Goal: Task Accomplishment & Management: Manage account settings

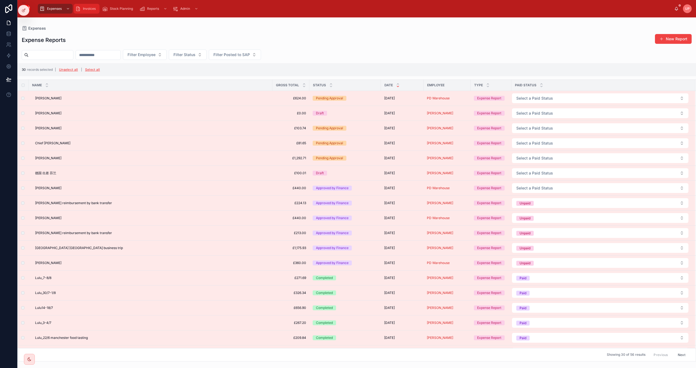
click at [84, 10] on span "Invoices" at bounding box center [89, 9] width 13 height 4
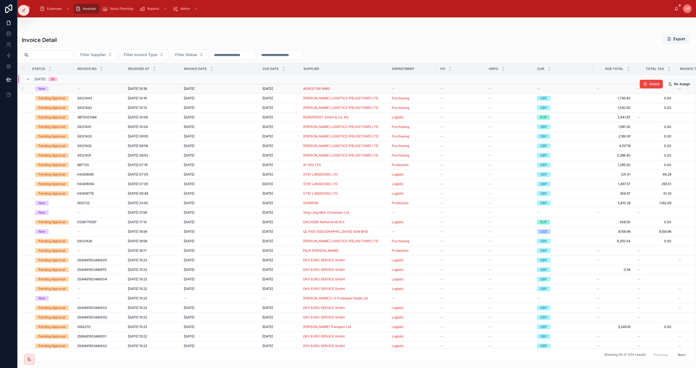
click at [42, 89] on div "New" at bounding box center [41, 88] width 7 height 5
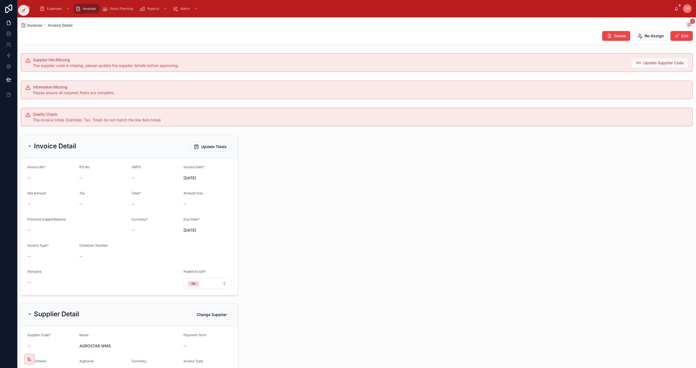
scroll to position [54, 0]
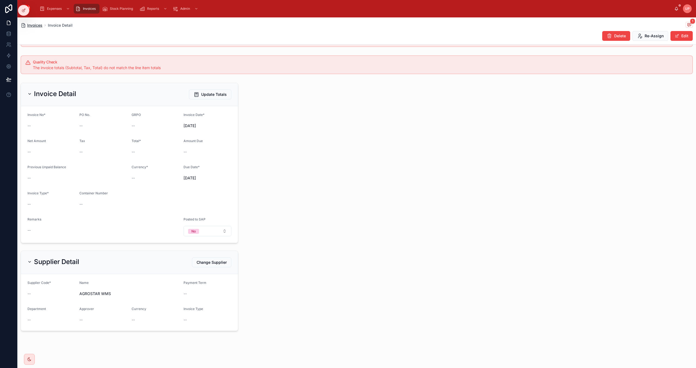
click at [36, 26] on span "Invoices" at bounding box center [34, 25] width 15 height 5
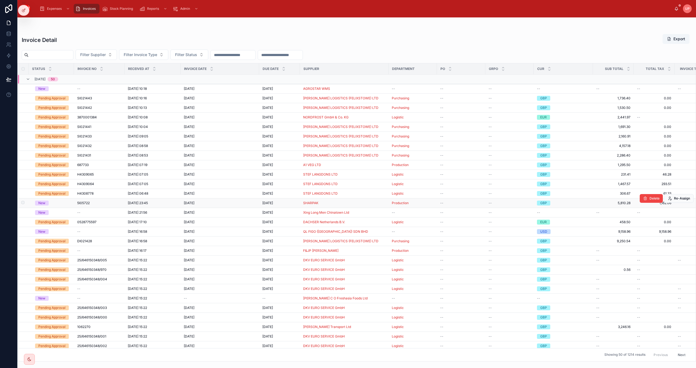
click at [44, 204] on div "New" at bounding box center [41, 202] width 7 height 5
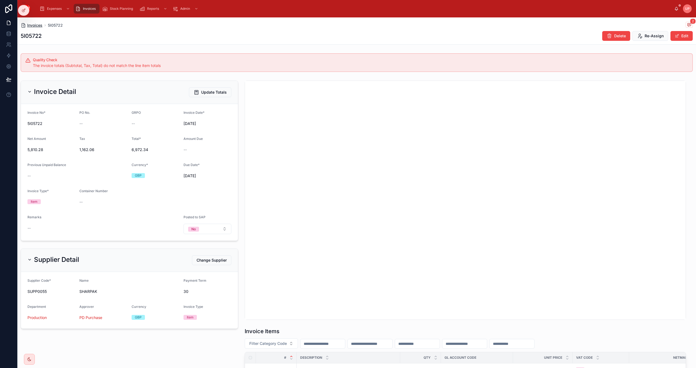
click at [35, 24] on span "Invoices" at bounding box center [34, 25] width 15 height 5
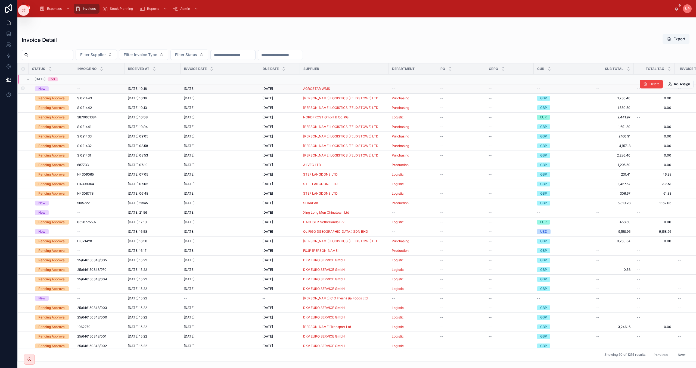
click at [63, 89] on div "New" at bounding box center [53, 88] width 36 height 5
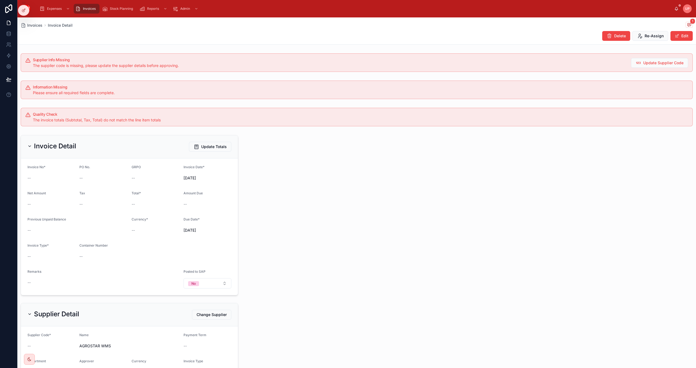
scroll to position [54, 0]
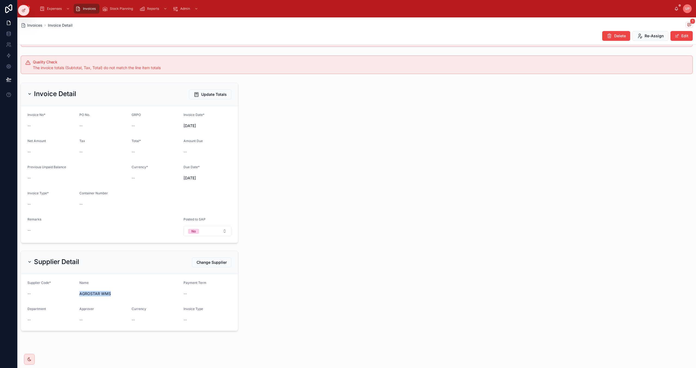
drag, startPoint x: 111, startPoint y: 292, endPoint x: 80, endPoint y: 292, distance: 31.3
click at [80, 292] on span "AGROSTAR WMS" at bounding box center [129, 293] width 100 height 5
copy span "AGROSTAR WMS"
click at [89, 10] on span "Invoices" at bounding box center [89, 9] width 13 height 4
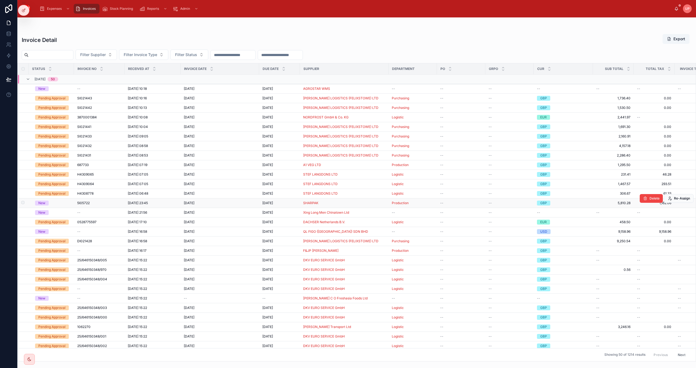
click at [43, 203] on div "New" at bounding box center [41, 202] width 7 height 5
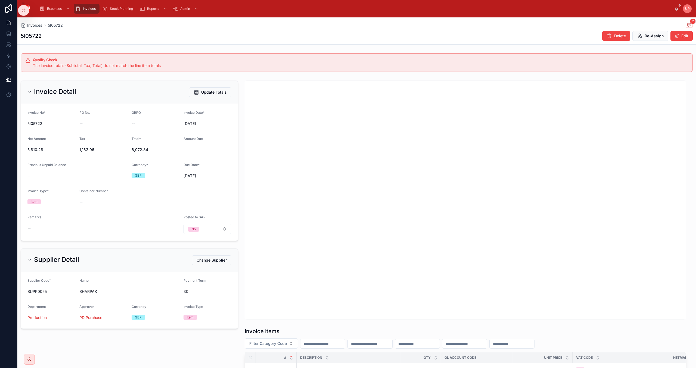
click at [86, 10] on span "Invoices" at bounding box center [89, 9] width 13 height 4
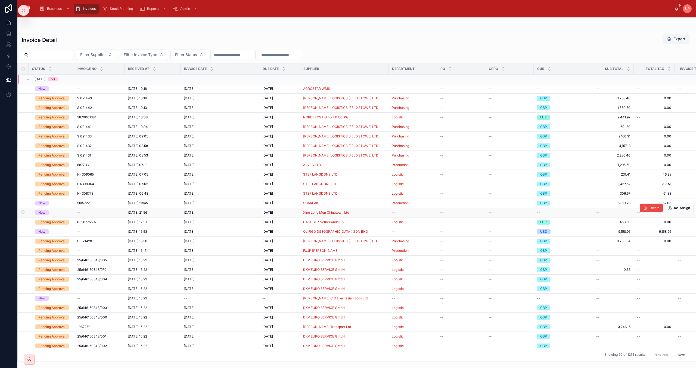
click at [41, 212] on div "New" at bounding box center [41, 212] width 7 height 5
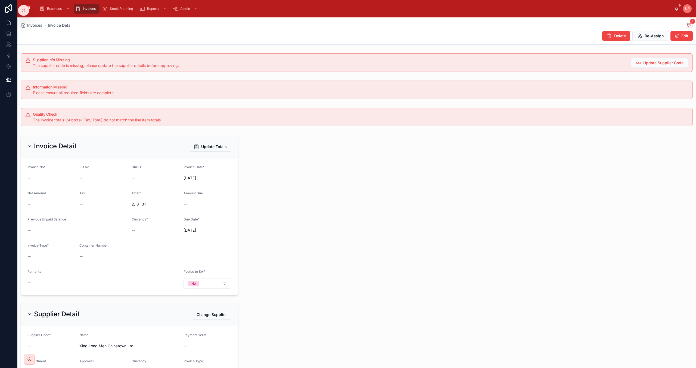
click at [91, 9] on span "Invoices" at bounding box center [89, 9] width 13 height 4
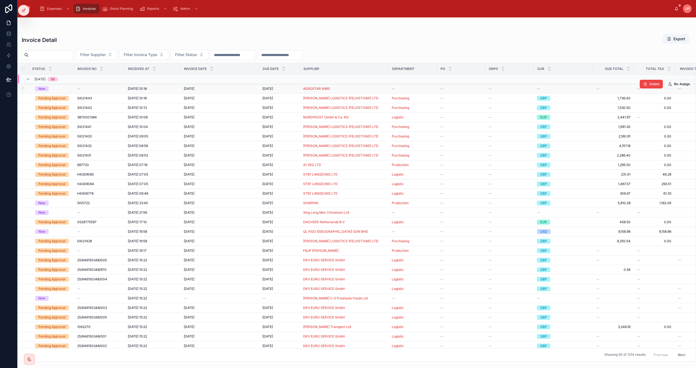
click at [43, 90] on div "New" at bounding box center [41, 88] width 7 height 5
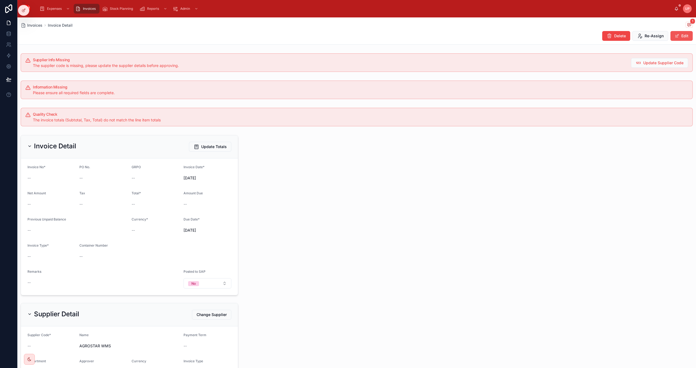
click at [679, 34] on button "Edit" at bounding box center [681, 36] width 22 height 10
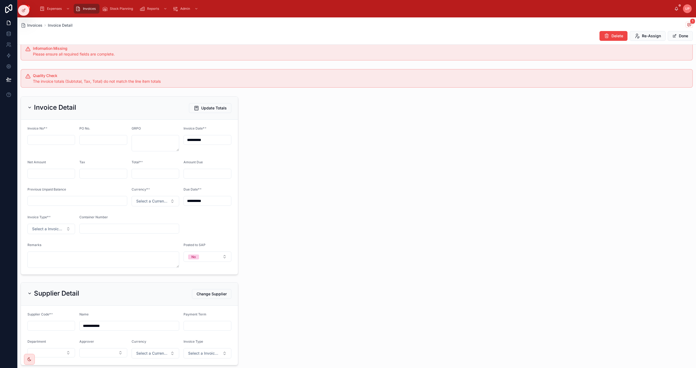
scroll to position [75, 0]
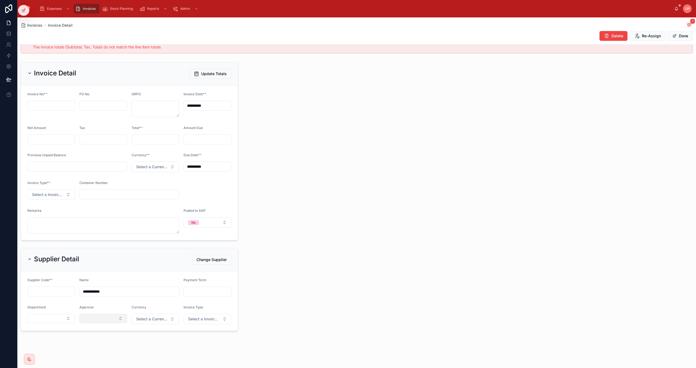
click at [93, 319] on button "Select Button" at bounding box center [103, 317] width 48 height 9
click at [203, 259] on span "Change Supplier" at bounding box center [212, 259] width 30 height 5
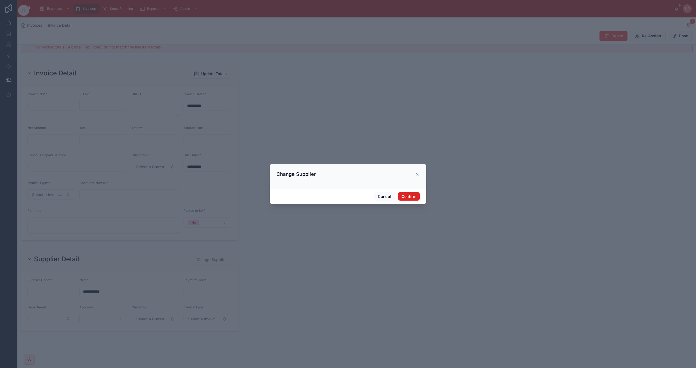
click at [406, 194] on button "Confirm" at bounding box center [409, 196] width 22 height 9
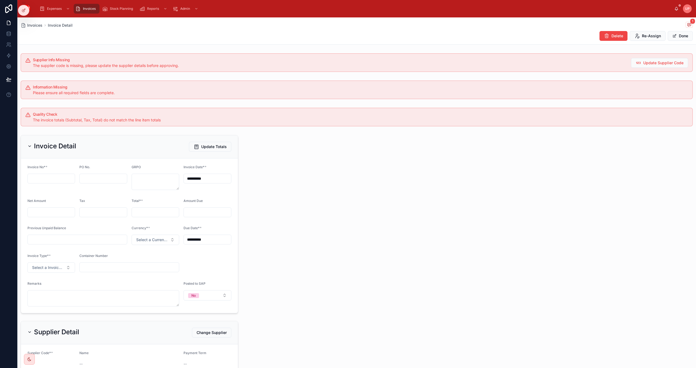
scroll to position [72, 0]
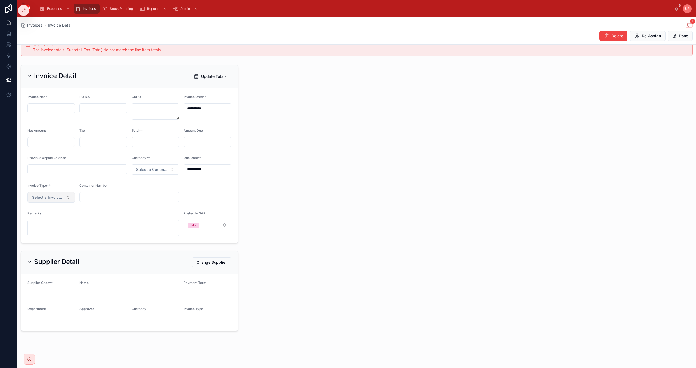
click at [41, 196] on span "Select a Invoice Type" at bounding box center [48, 196] width 32 height 5
click at [33, 226] on div "Service" at bounding box center [30, 226] width 12 height 4
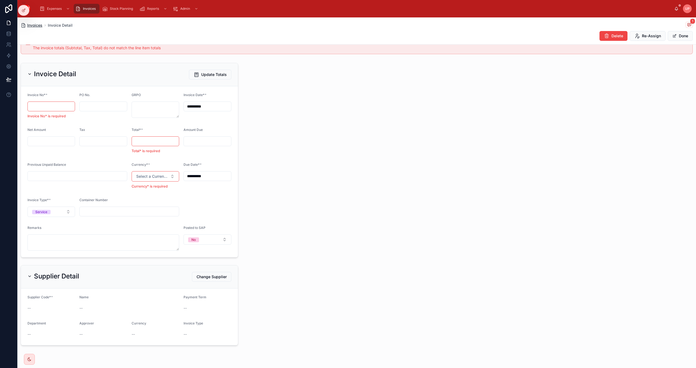
click at [35, 24] on span "Invoices" at bounding box center [34, 25] width 15 height 5
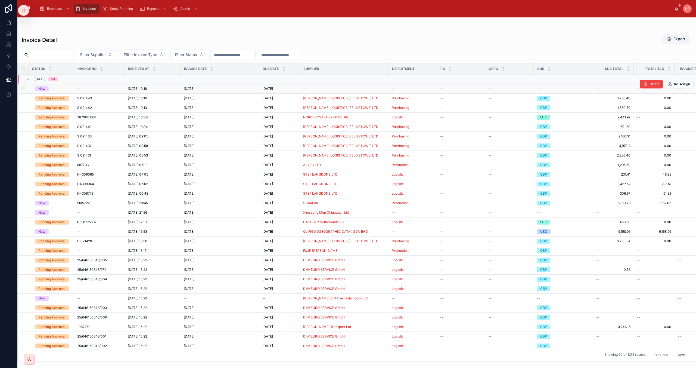
click at [48, 88] on span "New" at bounding box center [42, 88] width 14 height 5
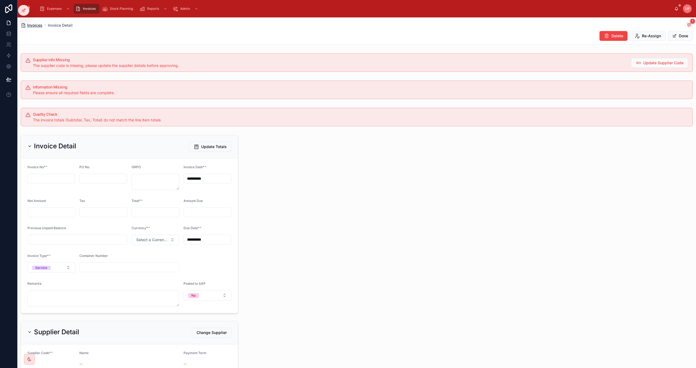
click at [33, 25] on span "Invoices" at bounding box center [34, 25] width 15 height 5
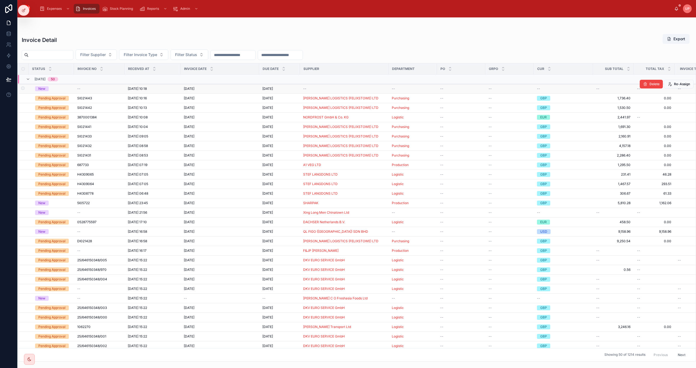
click at [42, 89] on div "New" at bounding box center [41, 88] width 7 height 5
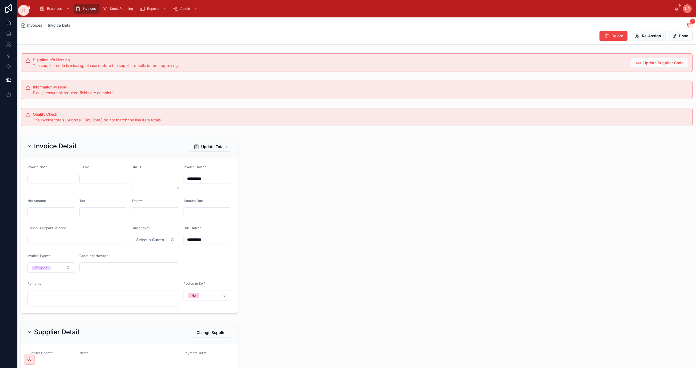
click at [85, 8] on span "Invoices" at bounding box center [89, 9] width 13 height 4
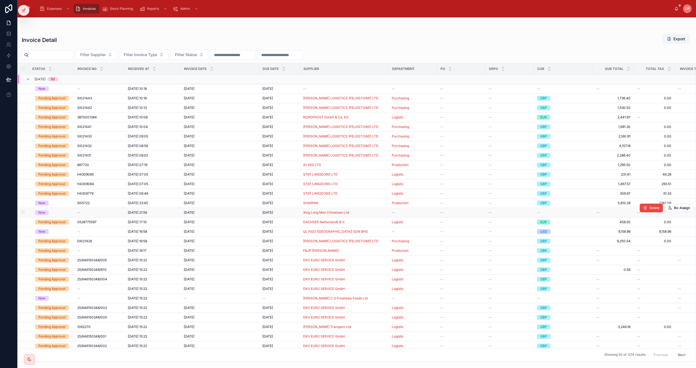
click at [41, 214] on div "New" at bounding box center [41, 212] width 7 height 5
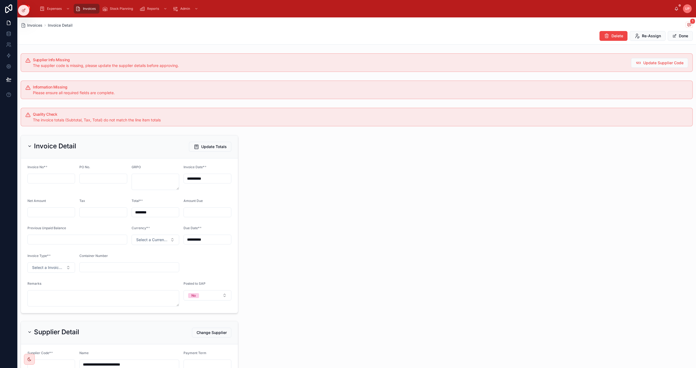
drag, startPoint x: 86, startPoint y: 10, endPoint x: 84, endPoint y: 1, distance: 9.3
click at [86, 10] on span "Invoices" at bounding box center [89, 9] width 13 height 4
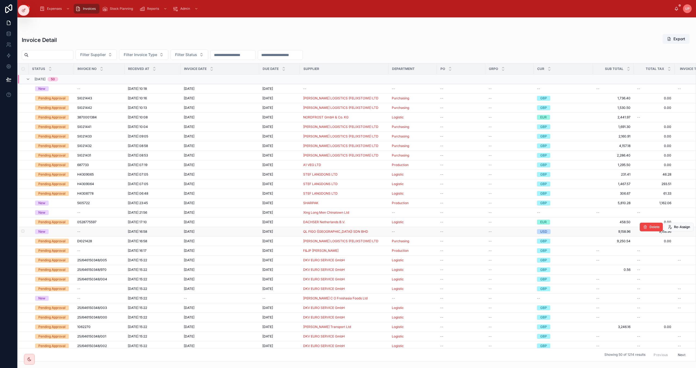
click at [40, 234] on div "New" at bounding box center [41, 231] width 7 height 5
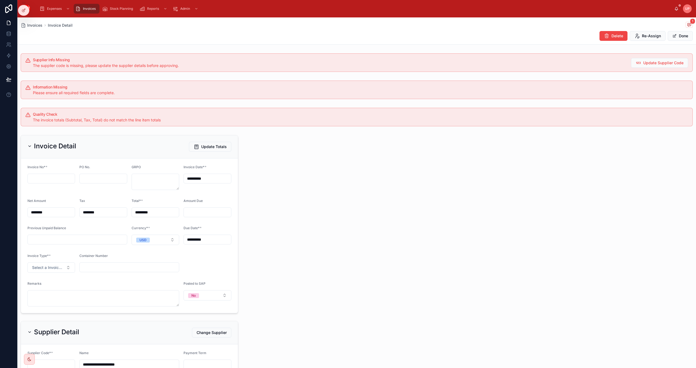
click at [85, 9] on span "Invoices" at bounding box center [89, 9] width 13 height 4
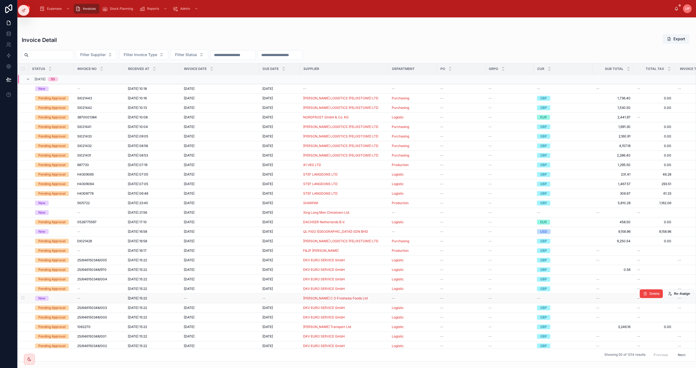
click at [42, 300] on div "New" at bounding box center [41, 297] width 7 height 5
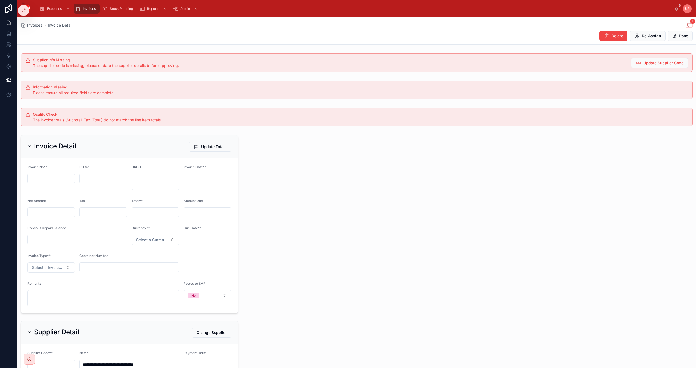
click at [89, 8] on span "Invoices" at bounding box center [89, 9] width 13 height 4
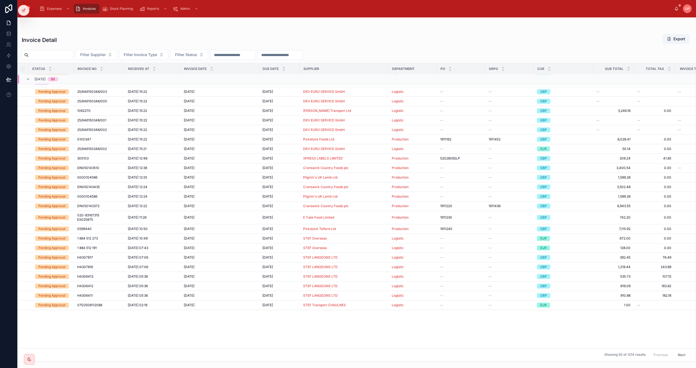
scroll to position [44, 0]
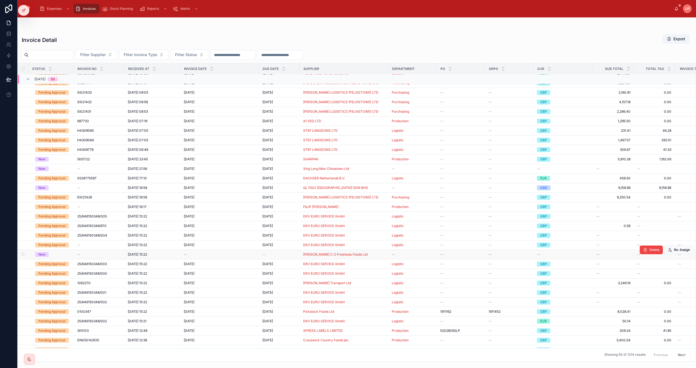
click at [42, 256] on div "New" at bounding box center [41, 254] width 7 height 5
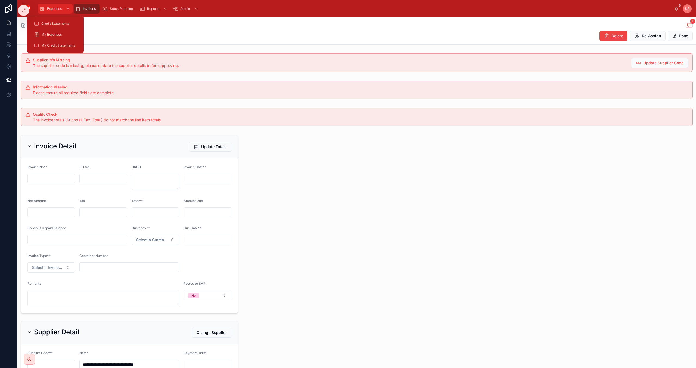
click at [50, 7] on span "Expenses" at bounding box center [54, 9] width 15 height 4
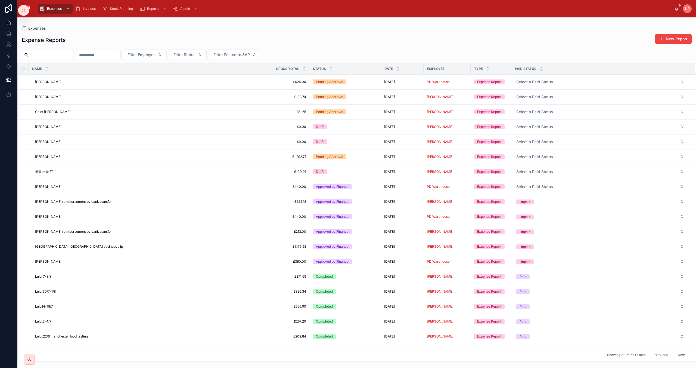
click at [135, 97] on div "[PERSON_NAME] Ma [PERSON_NAME] Ma" at bounding box center [152, 97] width 234 height 4
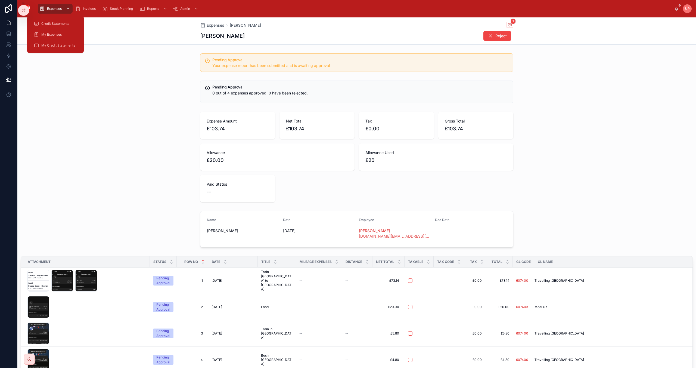
click at [59, 6] on div "Expenses" at bounding box center [55, 8] width 32 height 9
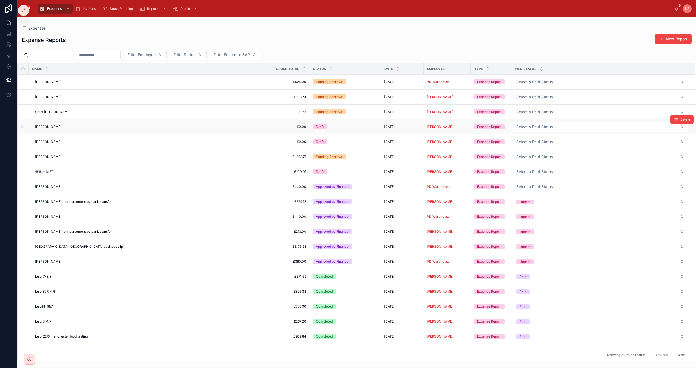
click at [205, 129] on div "[PERSON_NAME] [PERSON_NAME]" at bounding box center [152, 127] width 234 height 4
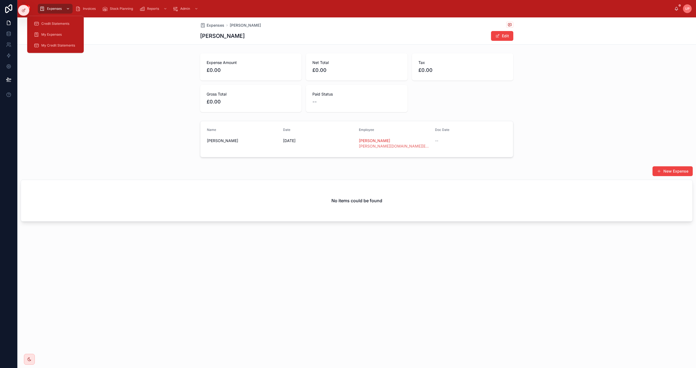
click at [53, 9] on span "Expenses" at bounding box center [54, 9] width 15 height 4
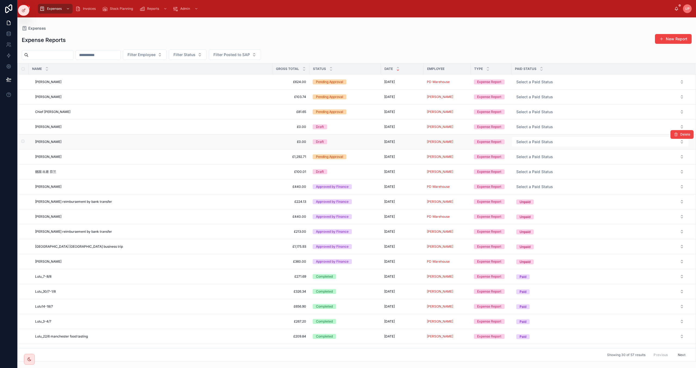
click at [206, 143] on div "[PERSON_NAME] [PERSON_NAME]" at bounding box center [152, 141] width 234 height 4
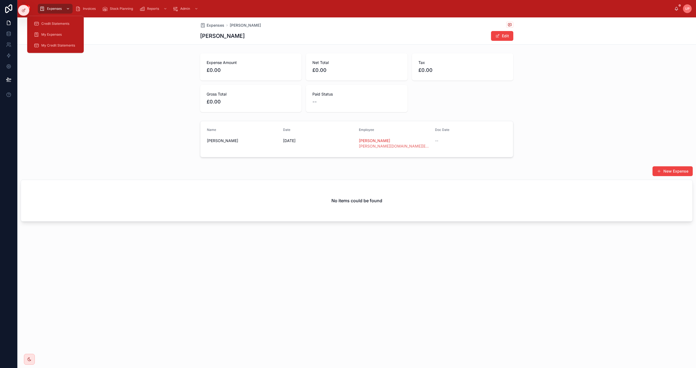
click at [59, 7] on span "Expenses" at bounding box center [54, 9] width 15 height 4
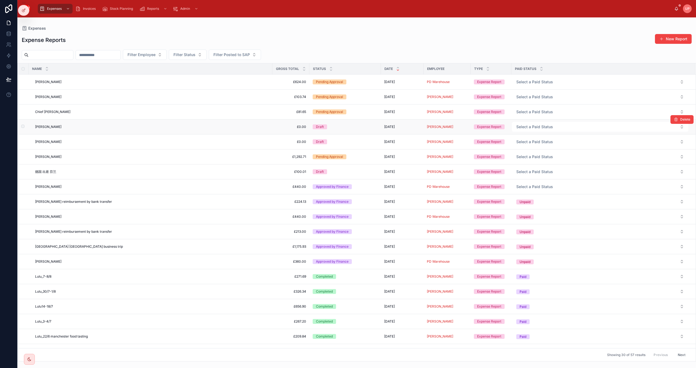
click at [268, 130] on td "[PERSON_NAME] [PERSON_NAME]" at bounding box center [151, 126] width 244 height 15
click at [262, 127] on div "[PERSON_NAME] [PERSON_NAME]" at bounding box center [152, 127] width 234 height 4
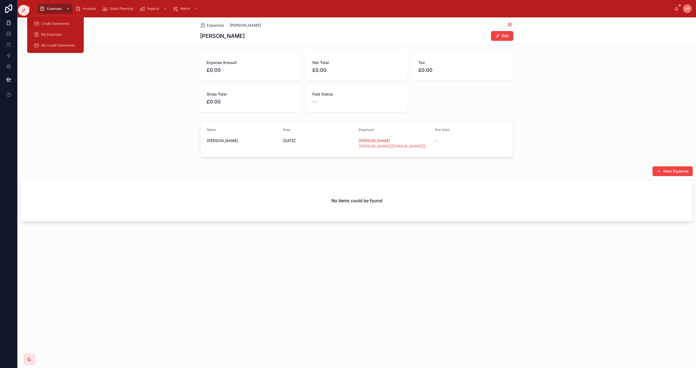
click at [55, 9] on span "Expenses" at bounding box center [54, 9] width 15 height 4
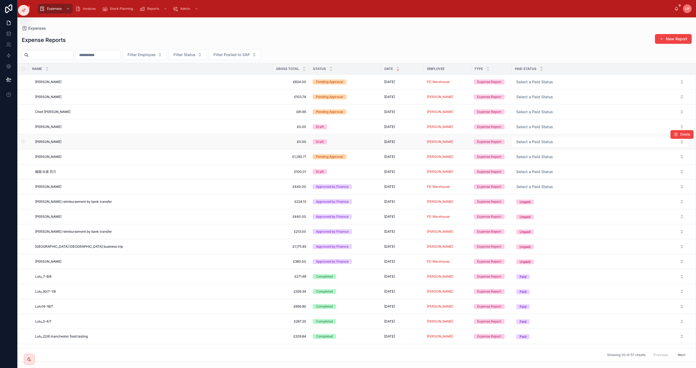
click at [245, 142] on div "[PERSON_NAME] [PERSON_NAME]" at bounding box center [152, 141] width 234 height 4
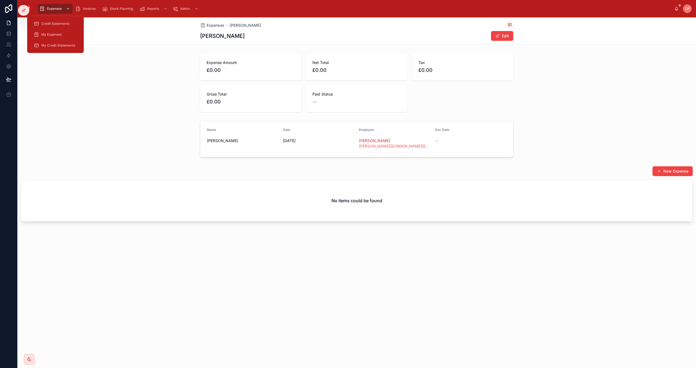
click at [58, 8] on span "Expenses" at bounding box center [54, 9] width 15 height 4
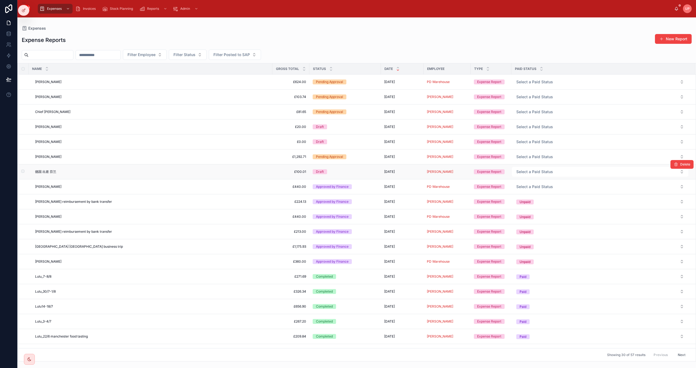
click at [99, 172] on div "德国 出差 [GEOGRAPHIC_DATA] 出差 [GEOGRAPHIC_DATA]" at bounding box center [152, 171] width 234 height 4
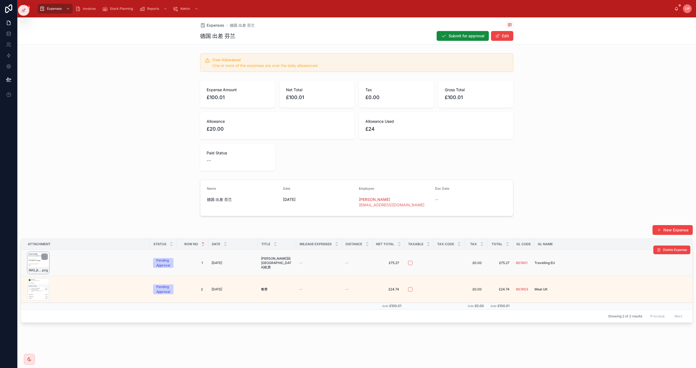
click at [40, 264] on div "IMG_8603 .png" at bounding box center [38, 263] width 22 height 22
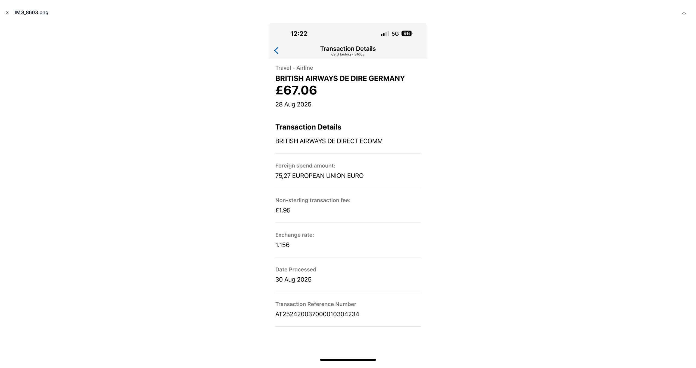
click at [7, 12] on icon "Close modal" at bounding box center [7, 13] width 4 height 4
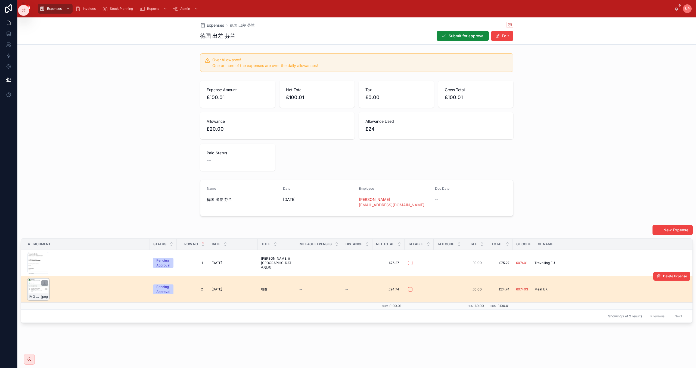
click at [37, 291] on div "IMG_8830 .jpeg" at bounding box center [38, 289] width 22 height 22
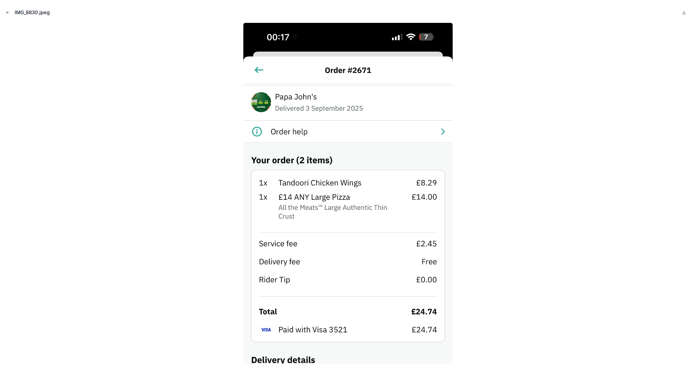
click at [7, 12] on icon "Close modal" at bounding box center [7, 13] width 4 height 4
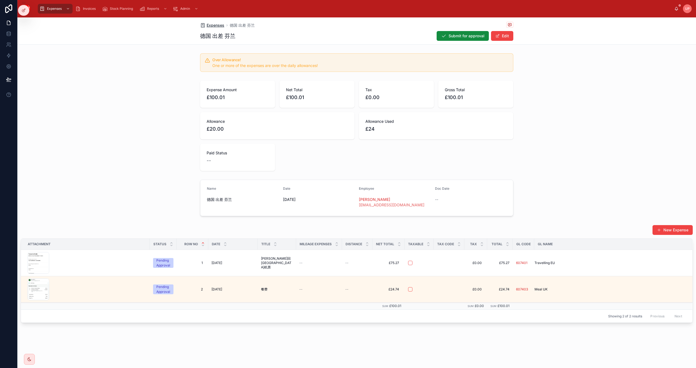
click at [219, 25] on span "Expenses" at bounding box center [216, 25] width 18 height 5
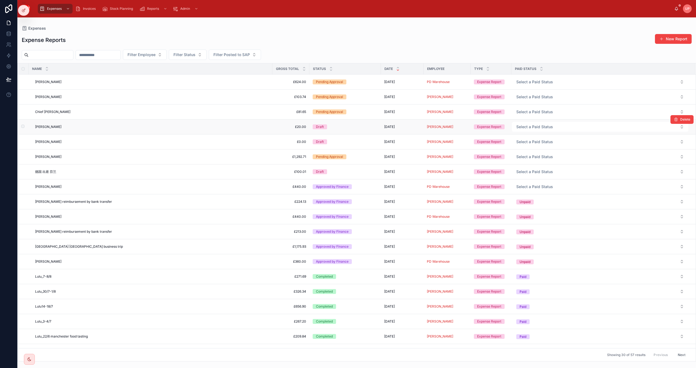
click at [264, 127] on div "[PERSON_NAME] [PERSON_NAME]" at bounding box center [152, 127] width 234 height 4
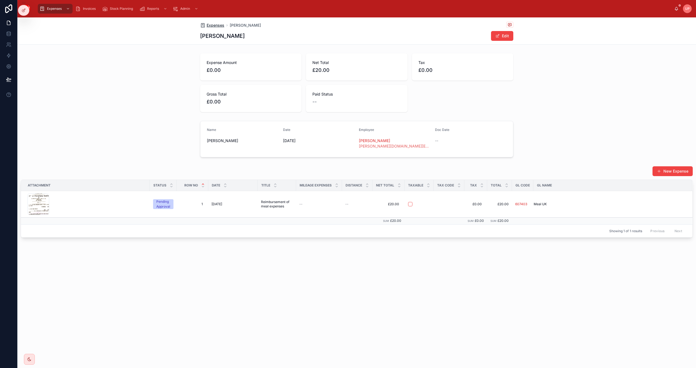
click at [212, 23] on span "Expenses" at bounding box center [216, 25] width 18 height 5
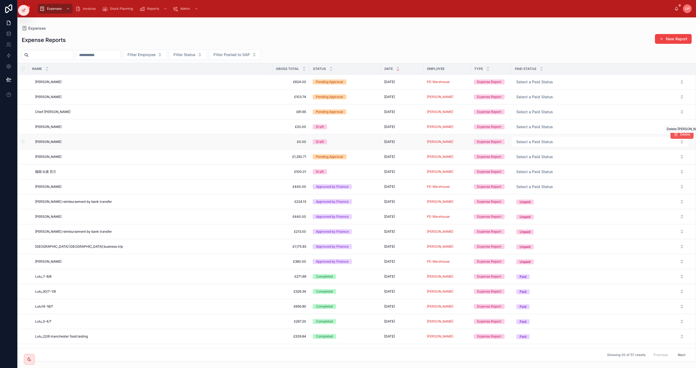
click at [680, 136] on span "Delete" at bounding box center [685, 134] width 10 height 4
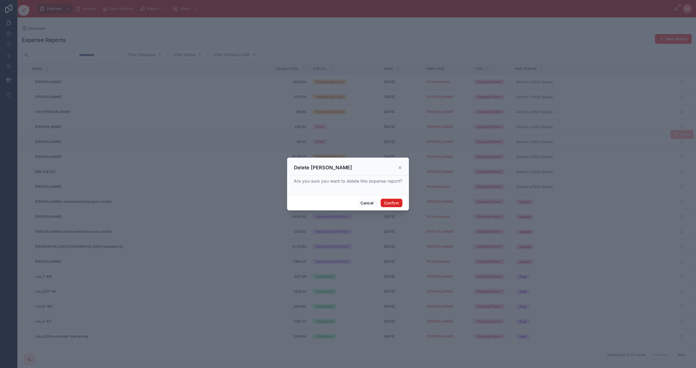
click at [391, 201] on button "Confirm" at bounding box center [392, 202] width 22 height 9
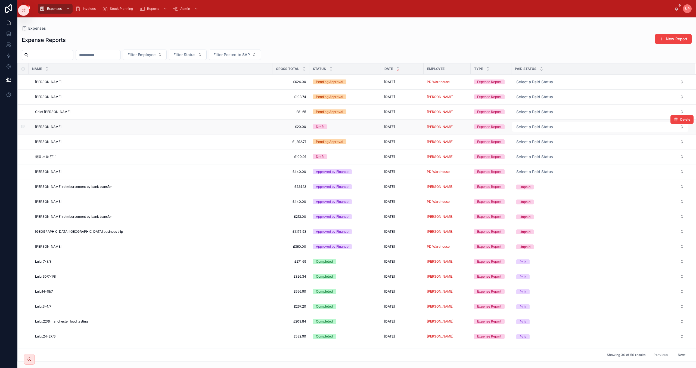
click at [216, 128] on div "[PERSON_NAME] [PERSON_NAME]" at bounding box center [152, 127] width 234 height 4
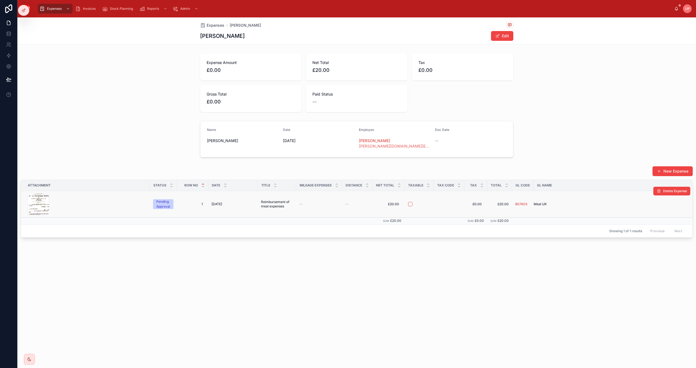
click at [112, 207] on div "CamScanner-03-09-2025-08.48_1 .jpeg" at bounding box center [86, 204] width 119 height 22
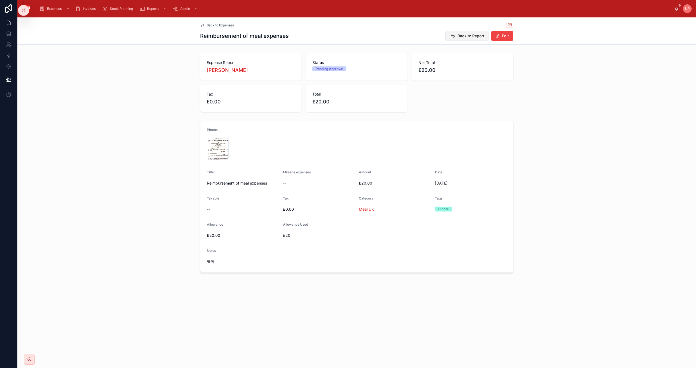
click at [464, 35] on span "Back to Report" at bounding box center [471, 35] width 27 height 5
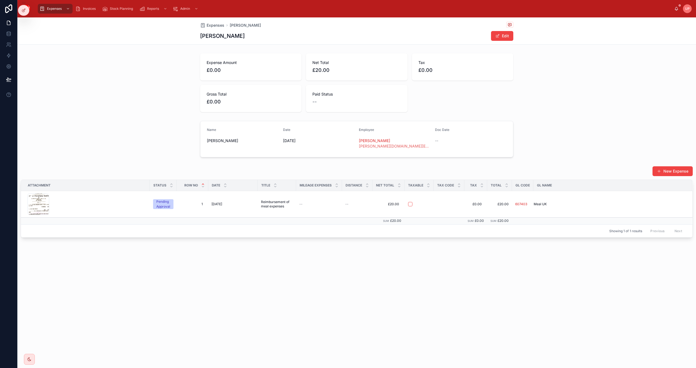
click at [212, 22] on div "Expenses [PERSON_NAME]" at bounding box center [356, 25] width 313 height 7
click at [213, 24] on span "Expenses" at bounding box center [216, 25] width 18 height 5
